Goal: Information Seeking & Learning: Check status

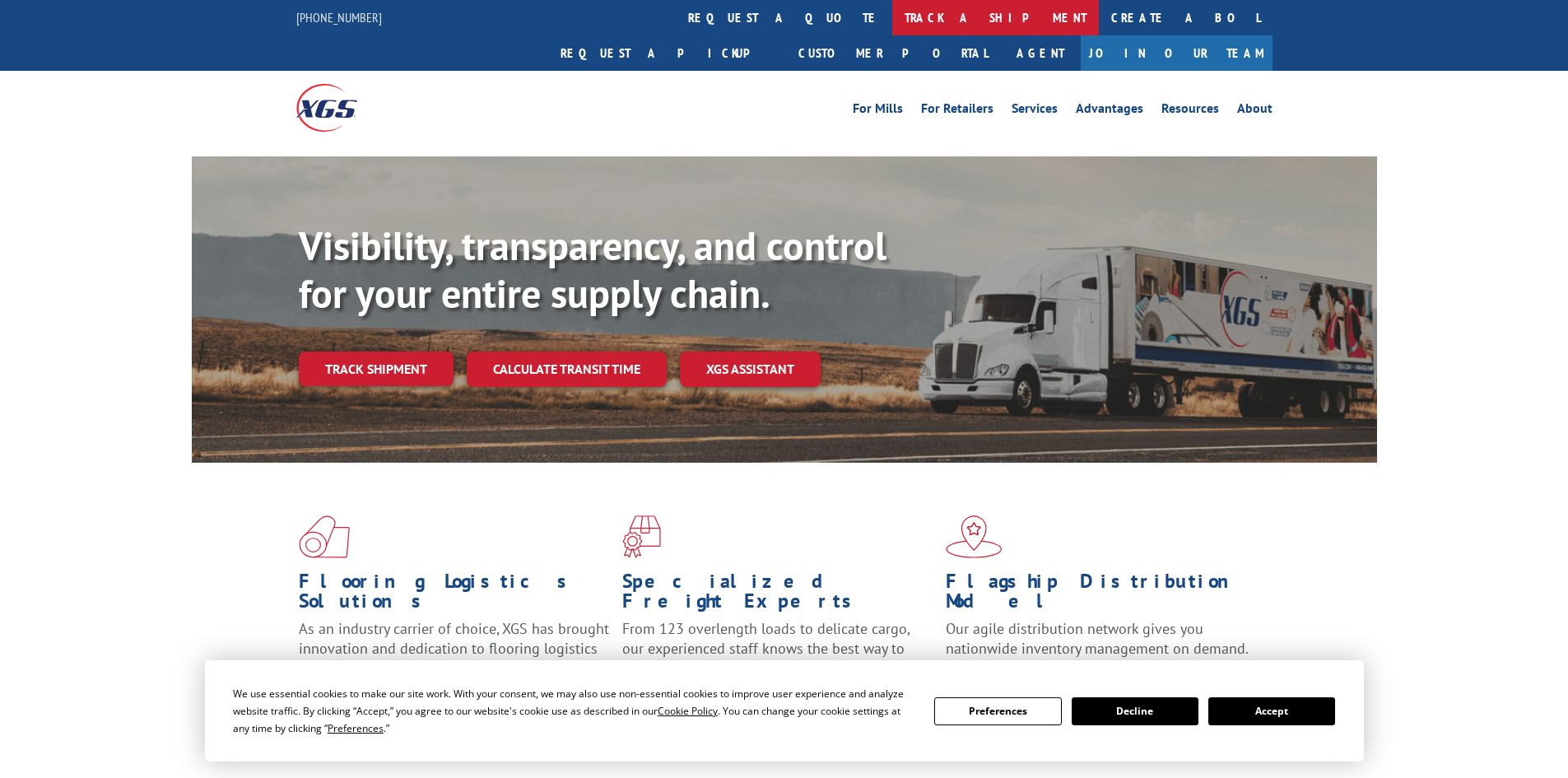
click at [892, 9] on link "track a shipment" at bounding box center [995, 17] width 207 height 35
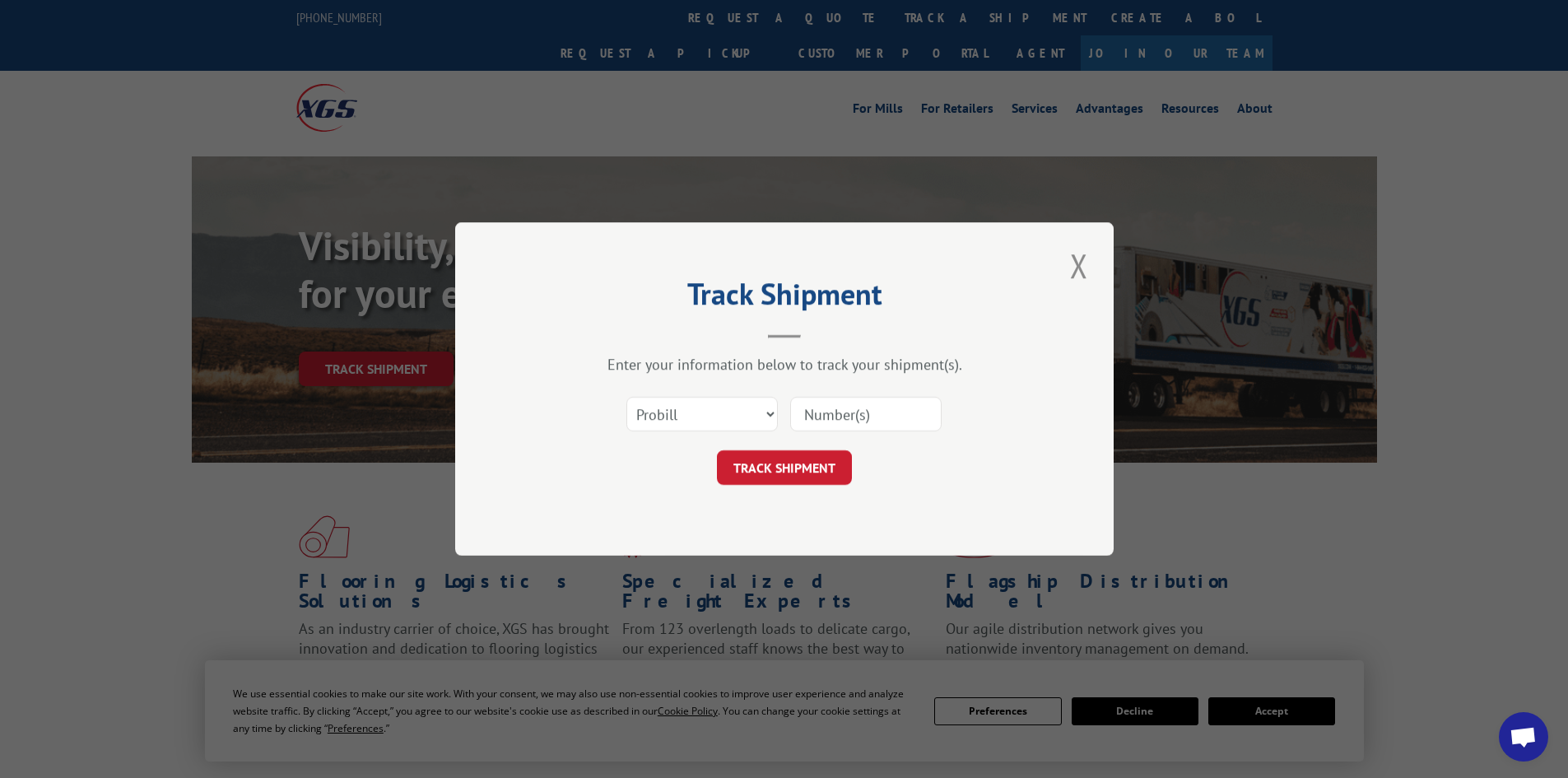
click at [865, 414] on input at bounding box center [865, 414] width 151 height 34
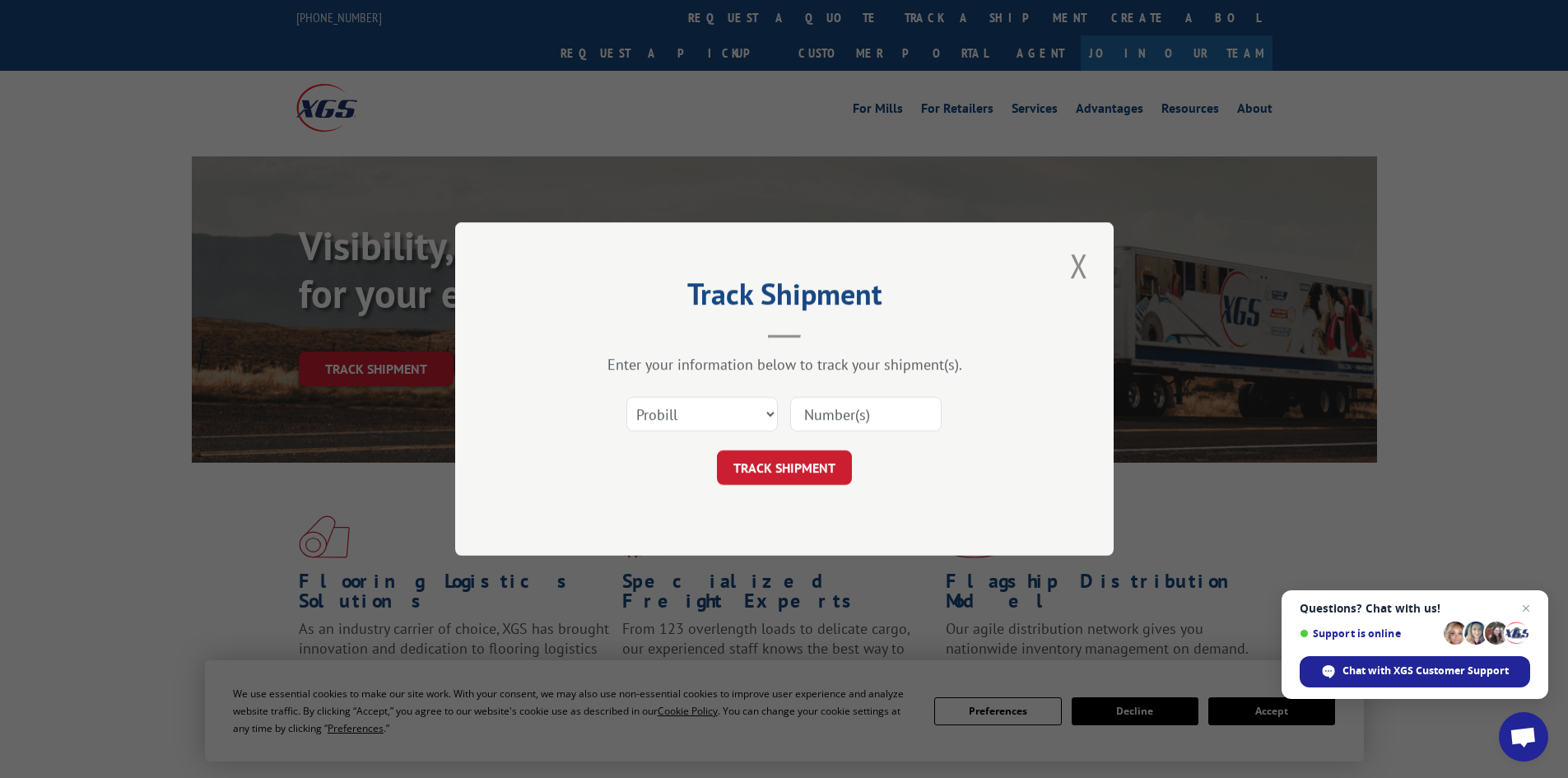
paste input "17153354"
type input "17153354"
click at [797, 461] on button "TRACK SHIPMENT" at bounding box center [784, 467] width 135 height 34
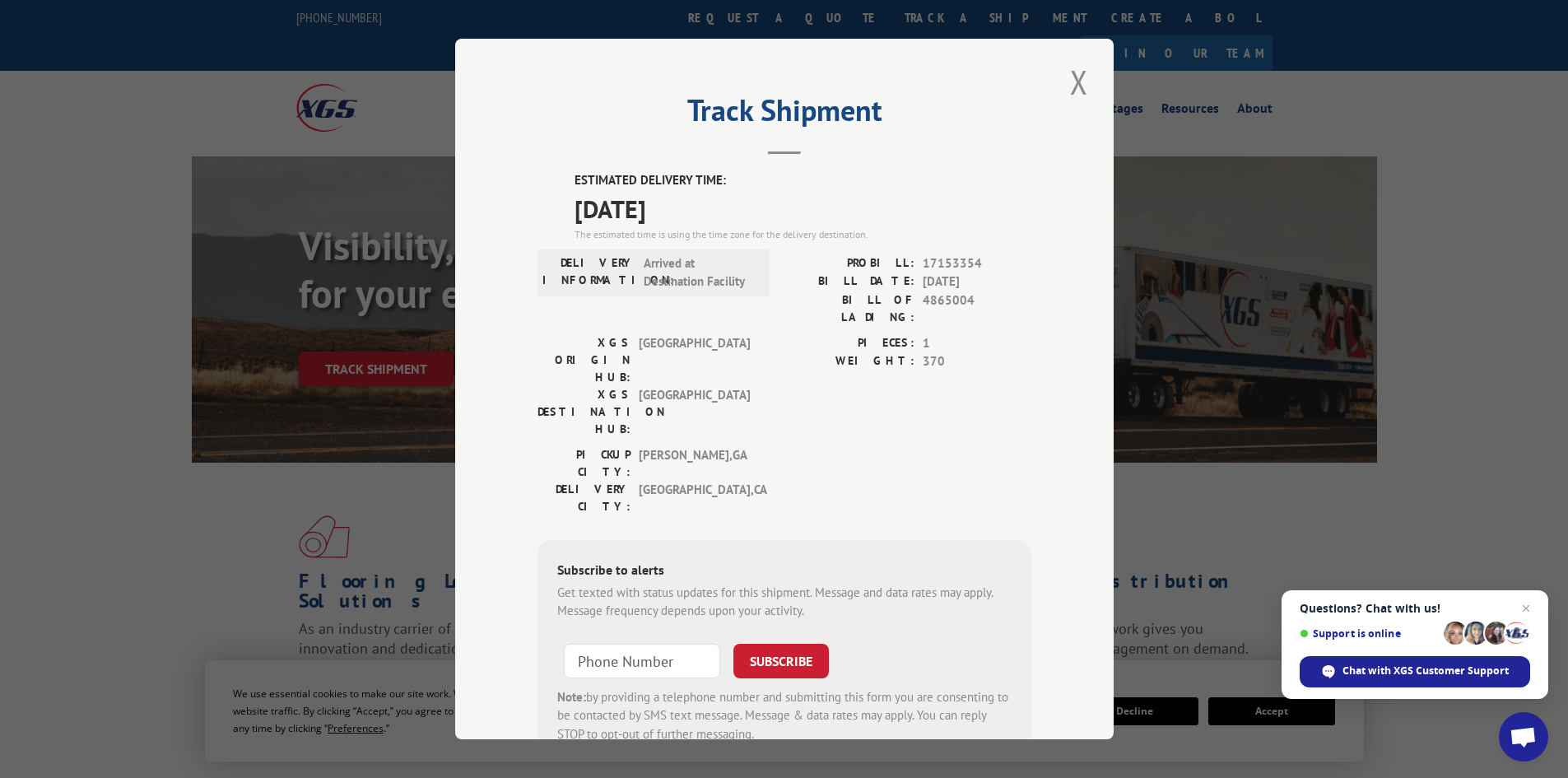
click at [988, 278] on span "[DATE]" at bounding box center [976, 282] width 109 height 19
drag, startPoint x: 988, startPoint y: 278, endPoint x: 566, endPoint y: 202, distance: 428.8
click at [566, 202] on div "ESTIMATED DELIVERY TIME: [DATE] The estimated time is using the time zone for t…" at bounding box center [785, 467] width 494 height 592
copy div "[DATE] The estimated time is using the time zone for the delivery destination. …"
click at [775, 334] on div "XGS ORIGIN HUB: TUNNEL HILL XGS DESTINATION HUB: [GEOGRAPHIC_DATA] PIECES: 1 WE…" at bounding box center [785, 390] width 494 height 112
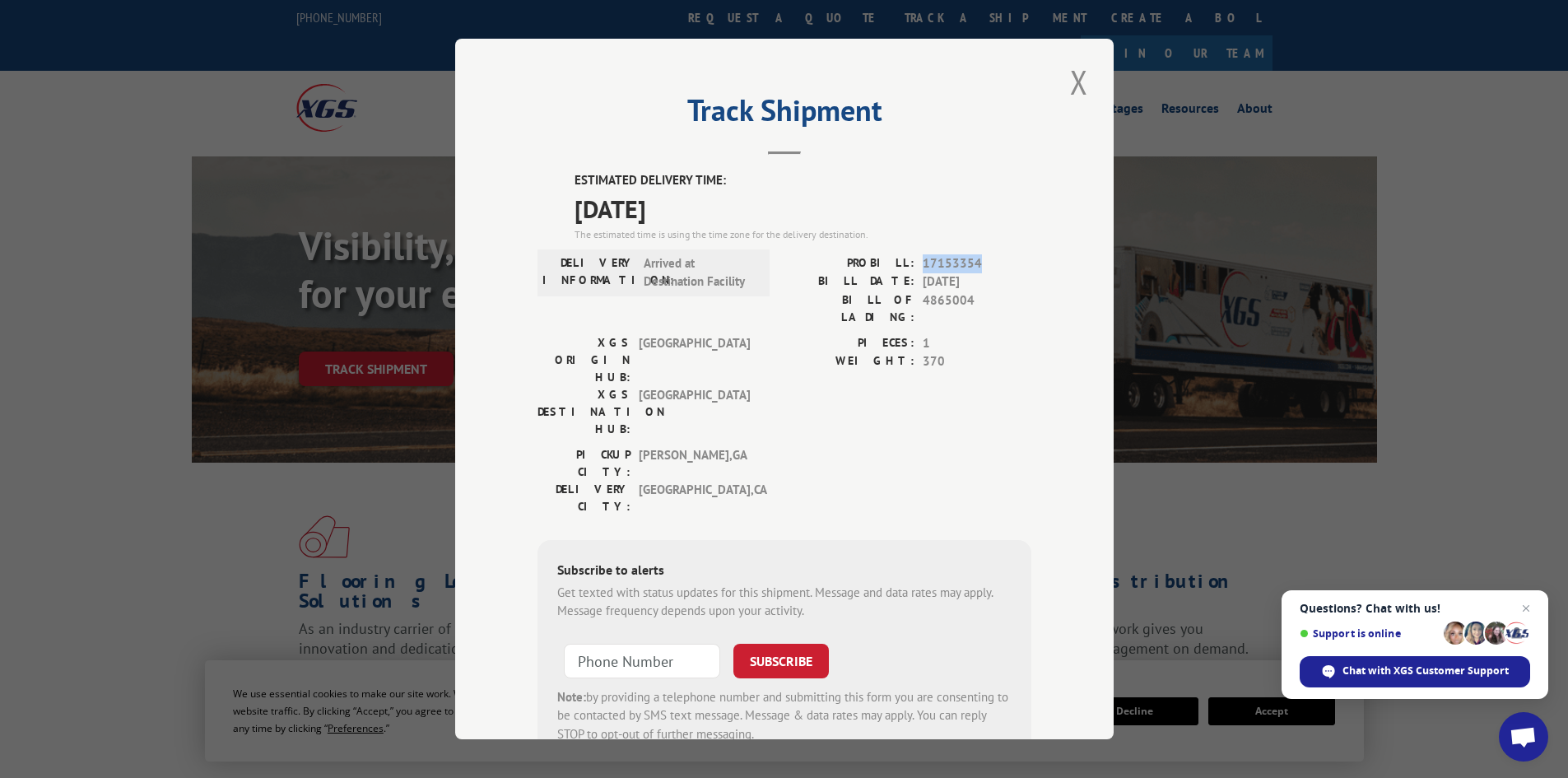
drag, startPoint x: 988, startPoint y: 261, endPoint x: 911, endPoint y: 269, distance: 77.4
click at [911, 269] on div "PROBILL: 17153354" at bounding box center [907, 263] width 247 height 19
copy span "17153354"
